Goal: Information Seeking & Learning: Learn about a topic

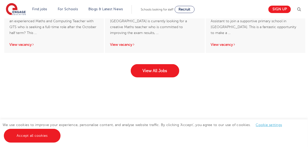
scroll to position [869, 0]
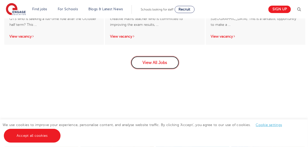
click at [146, 62] on link "View All Jobs" at bounding box center [155, 62] width 49 height 13
click at [155, 63] on link "View All Jobs" at bounding box center [155, 62] width 49 height 13
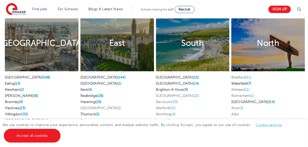
scroll to position [1022, 0]
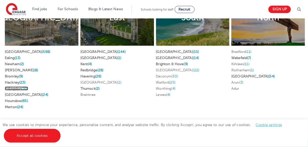
click at [24, 87] on span "(30)" at bounding box center [24, 89] width 7 height 4
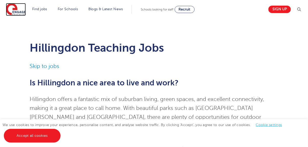
click at [17, 10] on img at bounding box center [16, 9] width 20 height 13
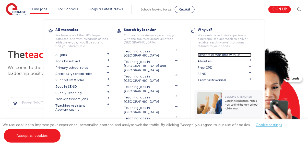
click at [216, 55] on link "Benefits of working with us" at bounding box center [225, 55] width 54 height 4
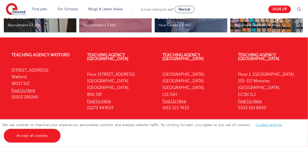
scroll to position [1115, 0]
